Goal: Information Seeking & Learning: Understand process/instructions

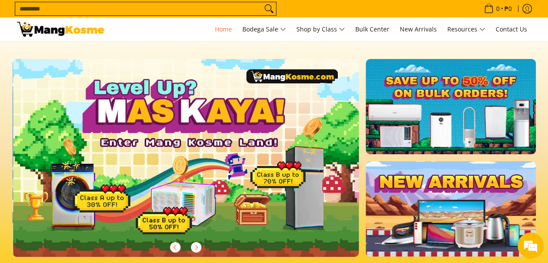
scroll to position [0, 347]
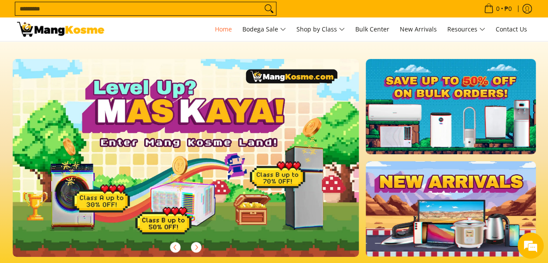
click at [192, 12] on input "Search..." at bounding box center [138, 8] width 247 height 13
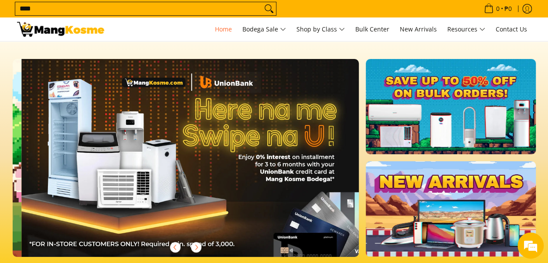
scroll to position [0, 693]
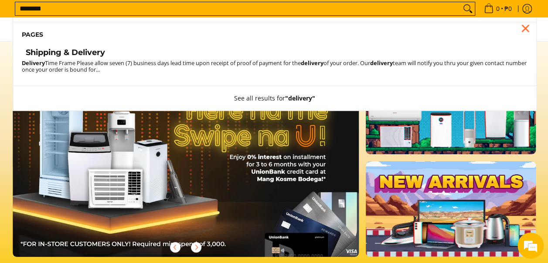
type input "********"
click at [87, 55] on h4 "Shipping & Delivery" at bounding box center [65, 53] width 79 height 10
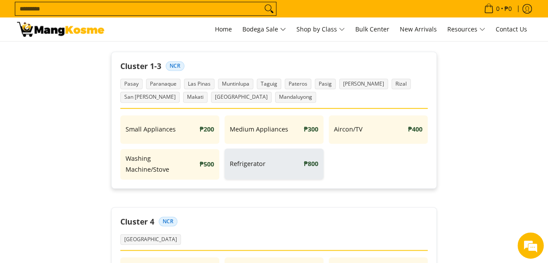
scroll to position [174, 0]
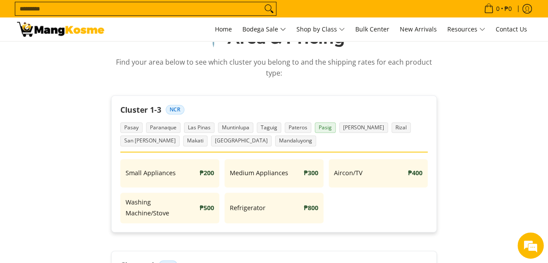
click at [320, 126] on span "Pasig" at bounding box center [325, 127] width 21 height 11
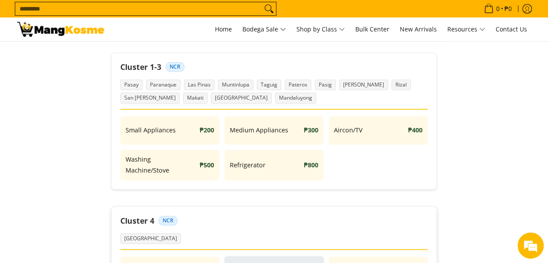
scroll to position [0, 0]
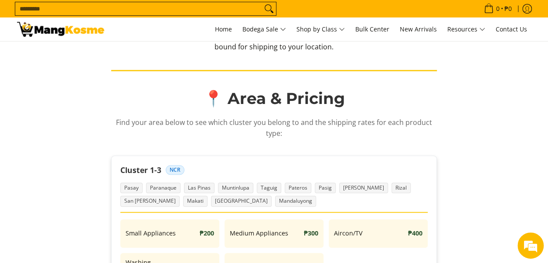
scroll to position [174, 0]
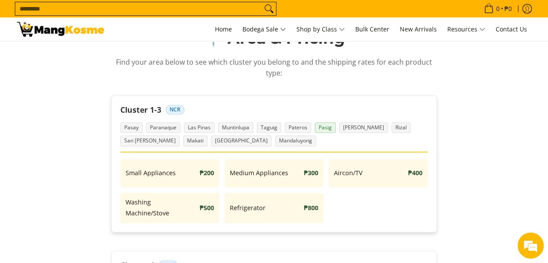
click at [325, 130] on span "Pasig" at bounding box center [325, 127] width 21 height 11
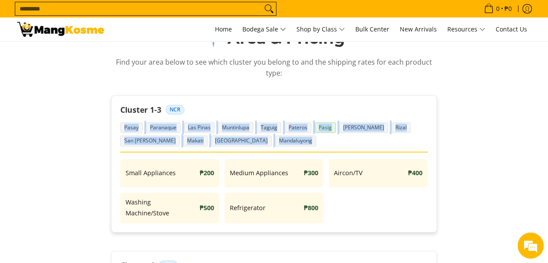
click at [325, 130] on span "Pasig" at bounding box center [325, 127] width 21 height 11
drag, startPoint x: 325, startPoint y: 130, endPoint x: 529, endPoint y: 120, distance: 203.4
